Goal: Transaction & Acquisition: Purchase product/service

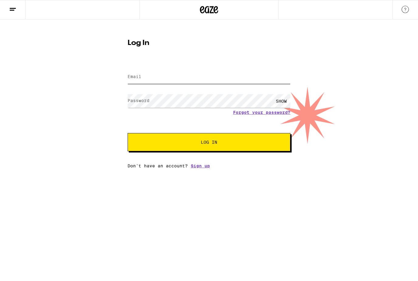
type input "[PERSON_NAME][EMAIL_ADDRESS][DOMAIN_NAME]"
click at [209, 143] on button "Log In" at bounding box center [209, 142] width 163 height 18
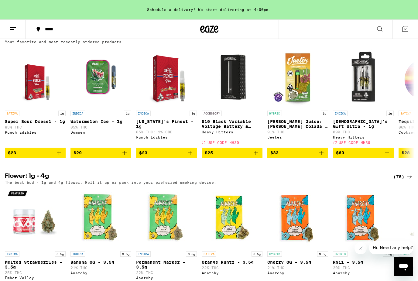
scroll to position [486, 0]
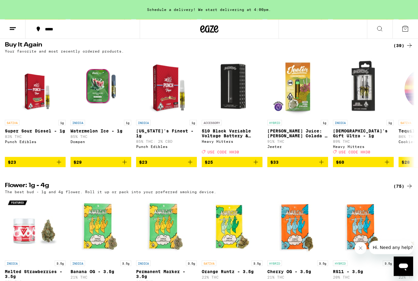
click at [37, 166] on span "$23" at bounding box center [35, 162] width 55 height 7
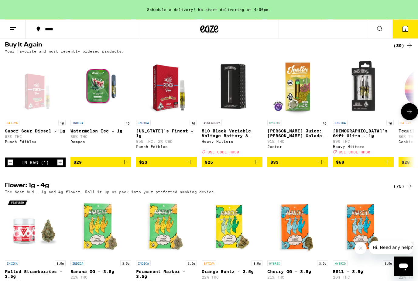
scroll to position [487, 0]
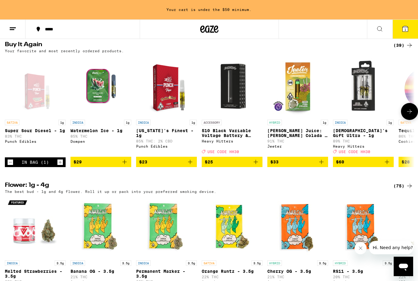
click at [98, 166] on span "$29" at bounding box center [101, 161] width 55 height 7
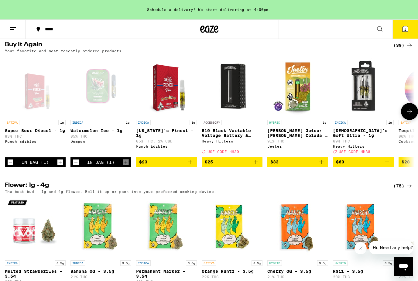
click at [162, 166] on span "$23" at bounding box center [166, 161] width 55 height 7
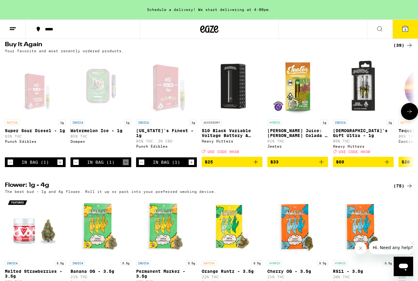
click at [221, 166] on span "$25" at bounding box center [232, 161] width 55 height 7
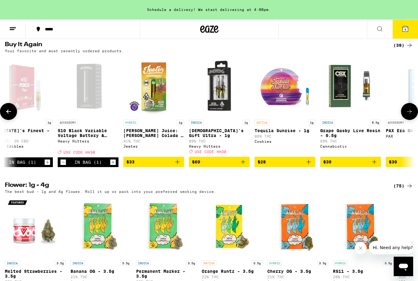
scroll to position [0, 144]
click at [280, 166] on span "$28" at bounding box center [284, 161] width 55 height 7
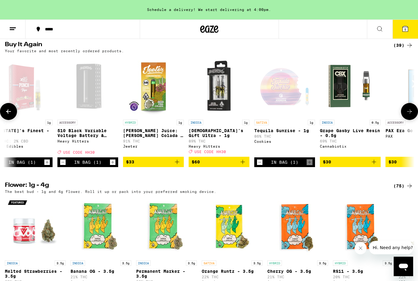
click at [402, 26] on icon at bounding box center [405, 28] width 7 height 7
